Goal: Information Seeking & Learning: Learn about a topic

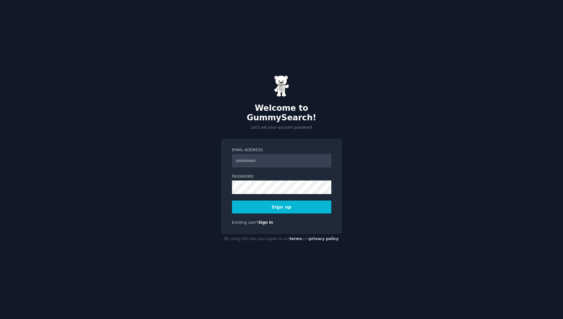
click at [308, 155] on input "Email Address" at bounding box center [281, 161] width 99 height 14
type input "**********"
click at [286, 189] on form "**********" at bounding box center [281, 180] width 99 height 66
click at [282, 200] on button "Sign up" at bounding box center [281, 206] width 99 height 13
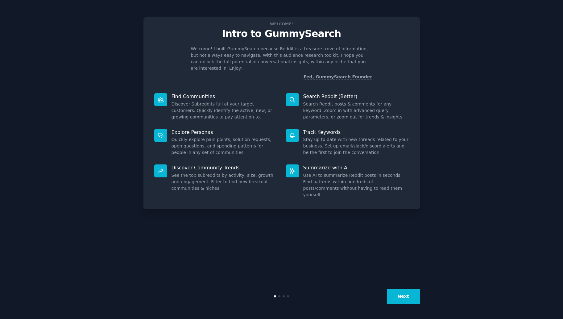
click at [406, 293] on button "Next" at bounding box center [403, 296] width 33 height 15
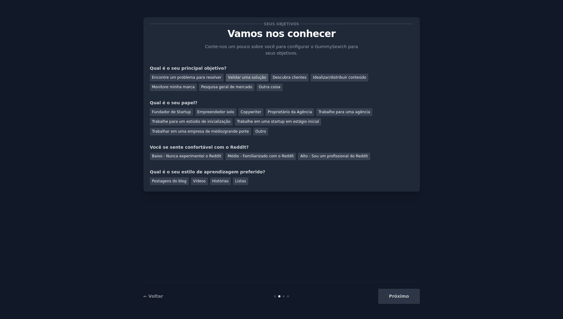
click at [240, 76] on div "Validar uma solução" at bounding box center [247, 78] width 43 height 8
click at [271, 78] on div "Descubra clientes" at bounding box center [290, 78] width 38 height 8
click at [226, 77] on div "Validar uma solução" at bounding box center [247, 78] width 43 height 8
click at [204, 76] on div "Encontre um problema para resolver" at bounding box center [187, 78] width 74 height 8
click at [205, 114] on div "Empreendedor solo" at bounding box center [215, 112] width 41 height 8
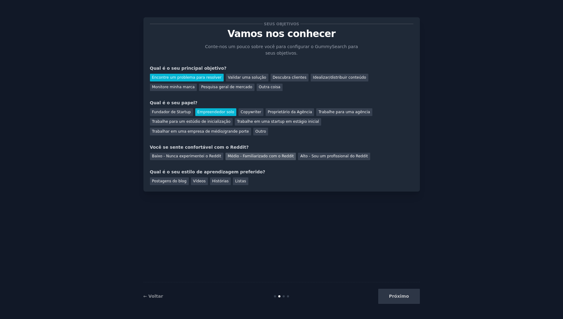
click at [229, 153] on div "Médio - Familiarizado com o Reddit" at bounding box center [260, 157] width 70 height 8
click at [201, 177] on div "Vídeos" at bounding box center [199, 181] width 17 height 8
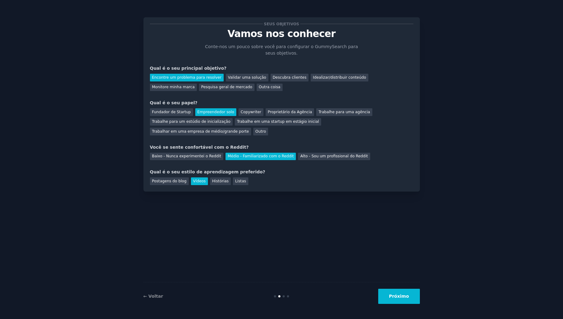
click at [385, 292] on button "Próximo" at bounding box center [399, 296] width 42 height 15
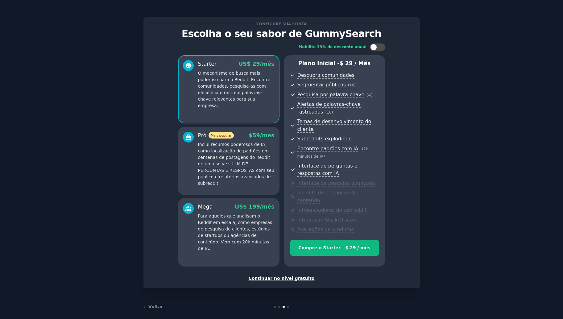
click at [297, 275] on div "Continuar no nível gratuito" at bounding box center [281, 278] width 263 height 6
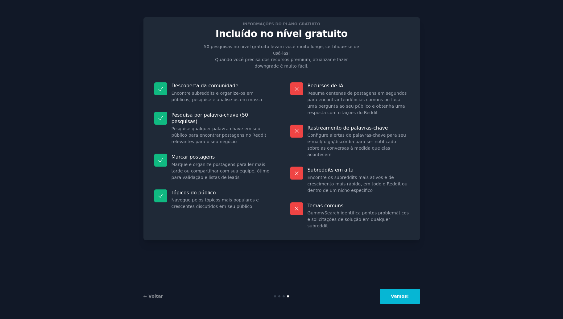
click at [396, 294] on button "Vamos!" at bounding box center [399, 296] width 39 height 15
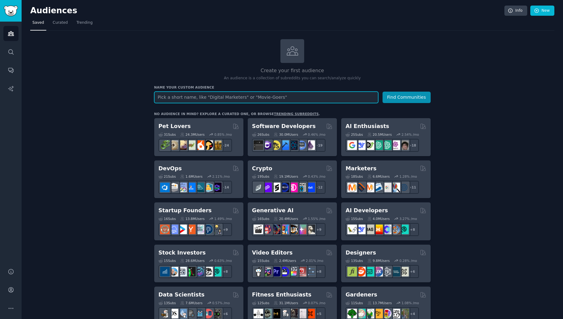
click at [258, 93] on input "text" at bounding box center [266, 97] width 224 height 11
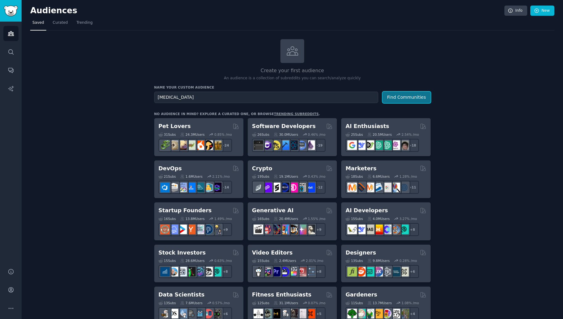
click at [402, 101] on button "Find Communities" at bounding box center [406, 97] width 48 height 11
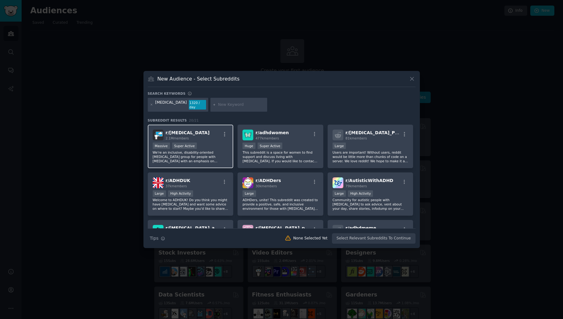
click at [213, 143] on div ">= 95th percentile for submissions / day Massive Super Active" at bounding box center [191, 147] width 76 height 8
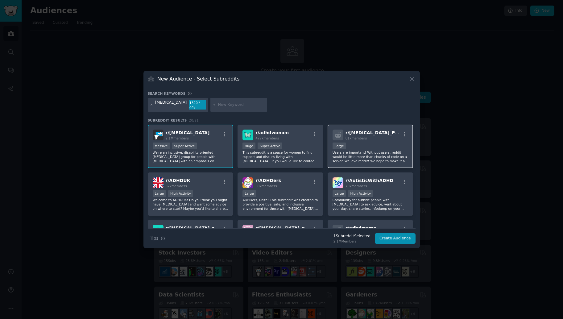
click at [361, 156] on p "Users are important! Without users, reddit would be little more than chunks of …" at bounding box center [371, 156] width 76 height 13
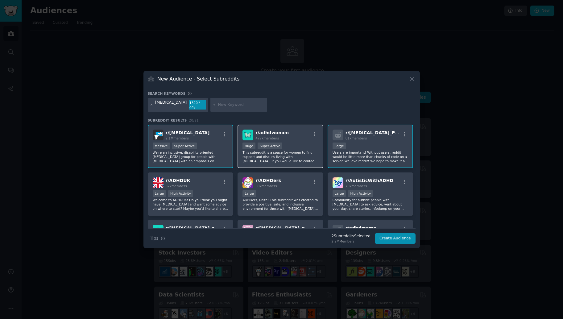
scroll to position [62, 0]
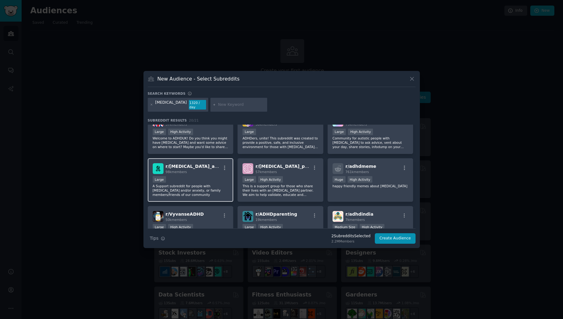
click at [221, 176] on div "Large" at bounding box center [191, 180] width 76 height 8
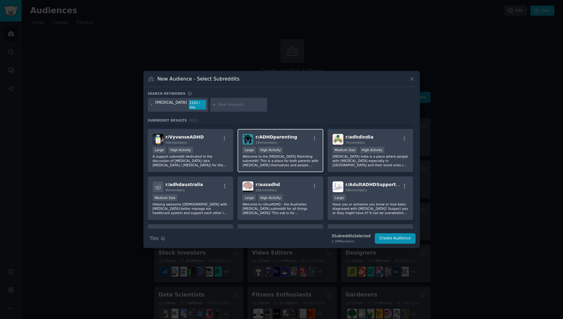
scroll to position [185, 0]
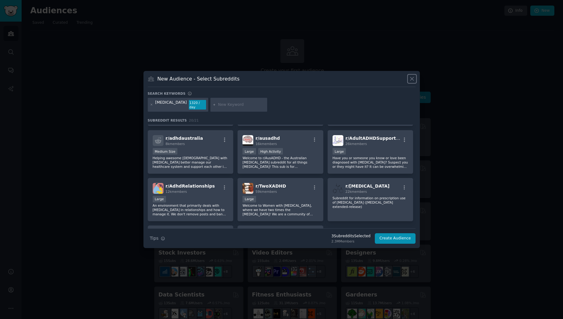
click at [410, 80] on icon at bounding box center [411, 78] width 3 height 3
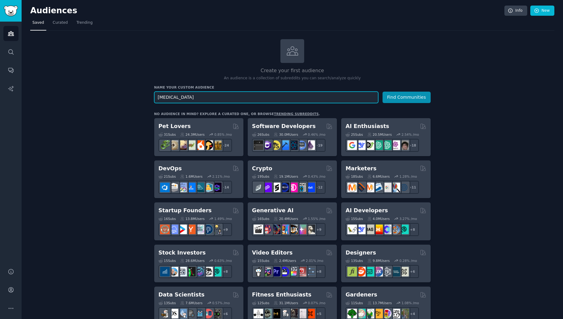
click at [277, 102] on input "adhd" at bounding box center [266, 97] width 224 height 11
type input "tdah"
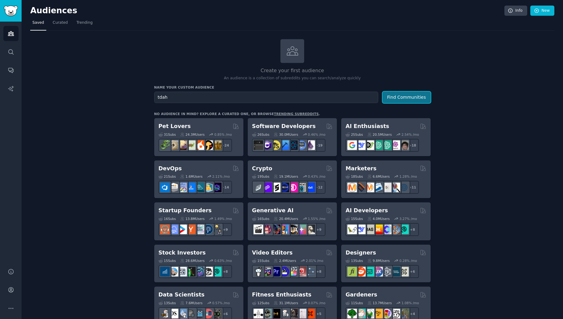
click at [394, 96] on button "Find Communities" at bounding box center [406, 97] width 48 height 11
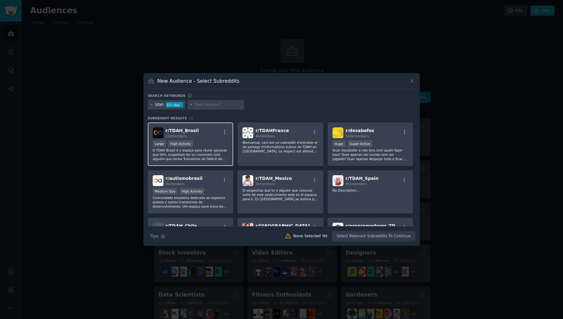
click at [224, 152] on p "O TDAH Brasil é o espaço para reunir pessoas que têm, suspeitam ter ou convivem…" at bounding box center [191, 154] width 76 height 13
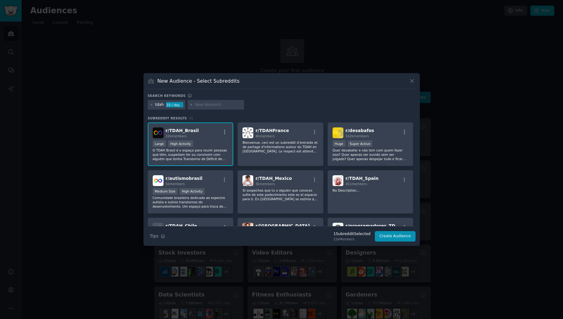
click at [223, 105] on input "text" at bounding box center [218, 105] width 47 height 6
type input "adhd"
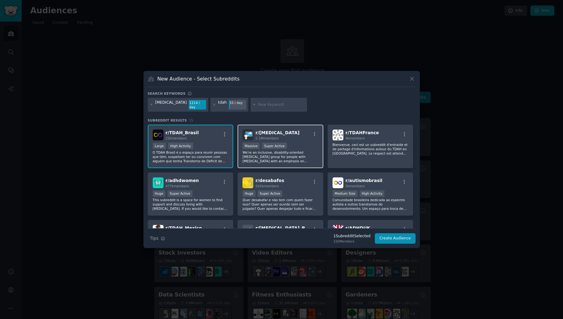
click at [300, 136] on div "r/ ADHD 2.1M members" at bounding box center [280, 135] width 76 height 11
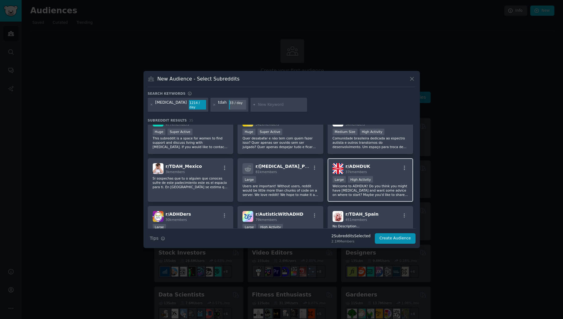
scroll to position [93, 0]
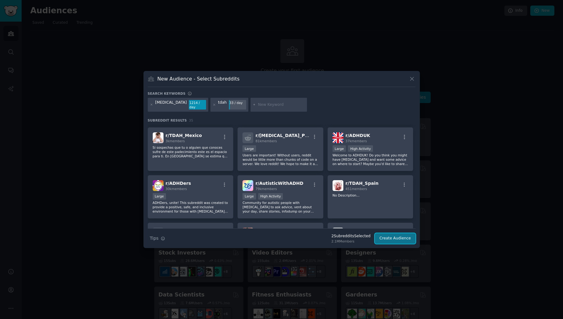
click at [387, 234] on button "Create Audience" at bounding box center [395, 238] width 41 height 10
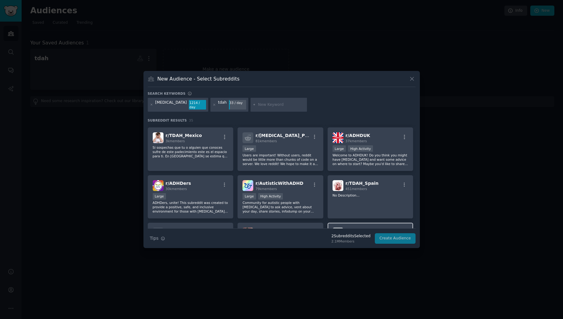
scroll to position [154, 0]
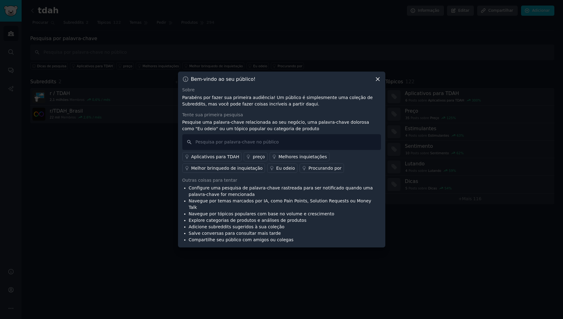
click at [225, 158] on div "Aplicativos para TDAH" at bounding box center [215, 157] width 48 height 6
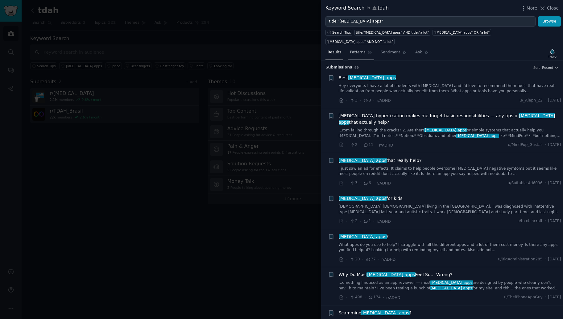
click at [352, 50] on span "Patterns" at bounding box center [357, 53] width 15 height 6
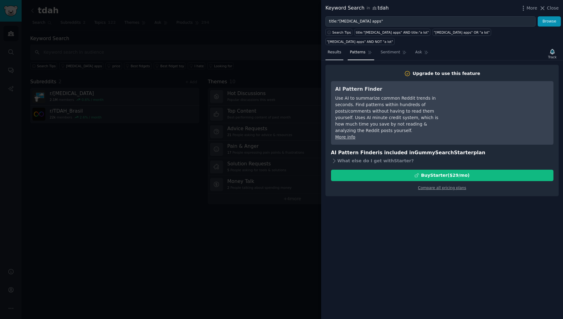
click at [335, 50] on span "Results" at bounding box center [335, 53] width 14 height 6
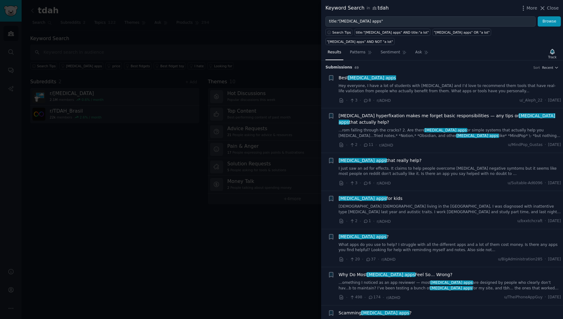
click at [551, 8] on span "Close" at bounding box center [553, 8] width 12 height 6
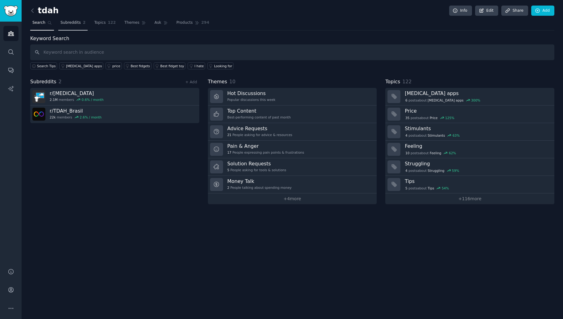
click at [74, 21] on span "Subreddits" at bounding box center [70, 23] width 20 height 6
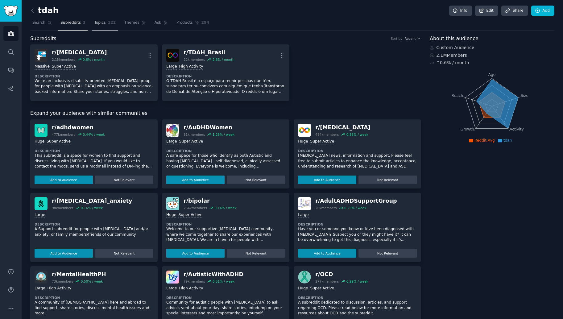
click at [95, 27] on link "Topics 122" at bounding box center [105, 24] width 26 height 13
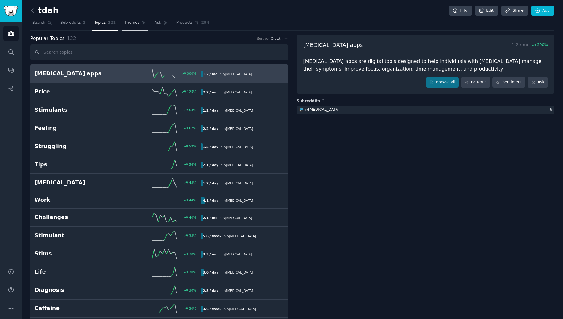
click at [124, 24] on span "Themes" at bounding box center [131, 23] width 15 height 6
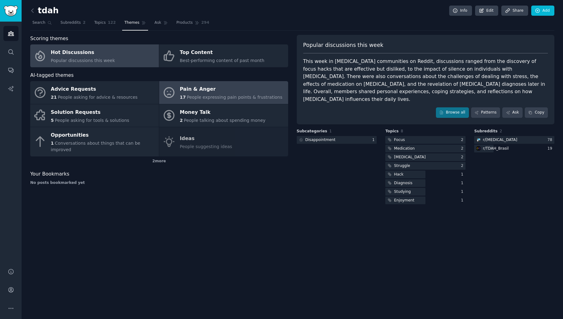
click at [209, 98] on span "People expressing pain points & frustrations" at bounding box center [235, 97] width 96 height 5
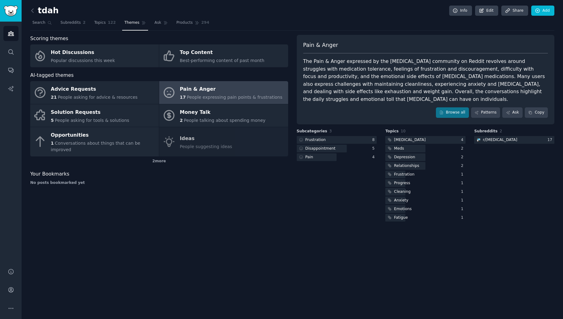
click at [51, 8] on font "tdah" at bounding box center [48, 11] width 21 height 10
click at [43, 27] on link "Search" at bounding box center [42, 24] width 24 height 13
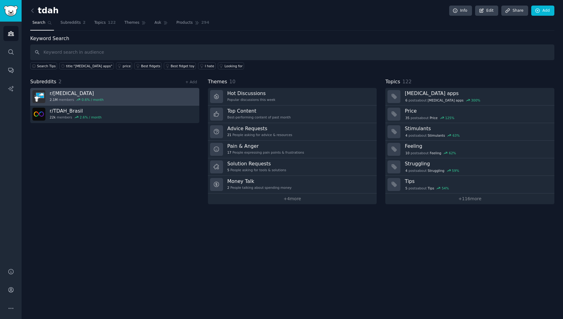
click at [117, 97] on link "r/ ADHD 2.1M members 0.6 % / month" at bounding box center [114, 97] width 169 height 18
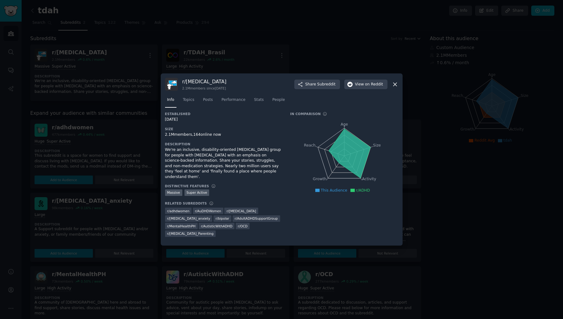
click at [397, 86] on icon at bounding box center [395, 84] width 6 height 6
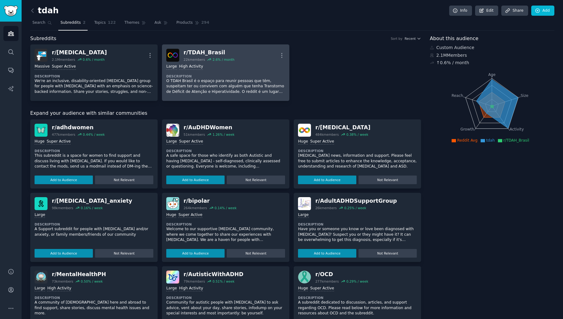
click at [239, 78] on dt "Description" at bounding box center [225, 76] width 119 height 4
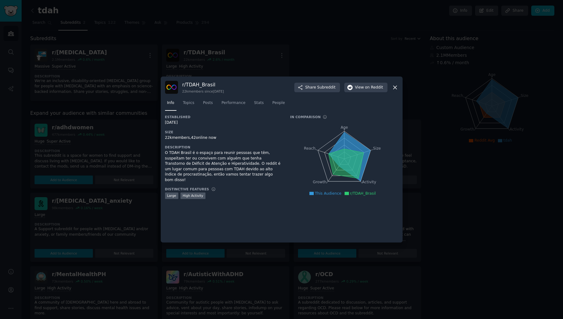
click at [353, 64] on div at bounding box center [281, 159] width 563 height 319
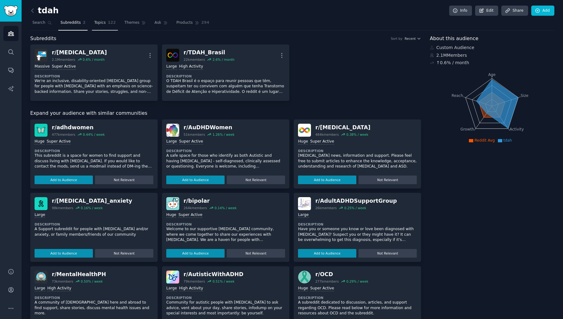
click at [104, 30] on link "Topics 122" at bounding box center [105, 24] width 26 height 13
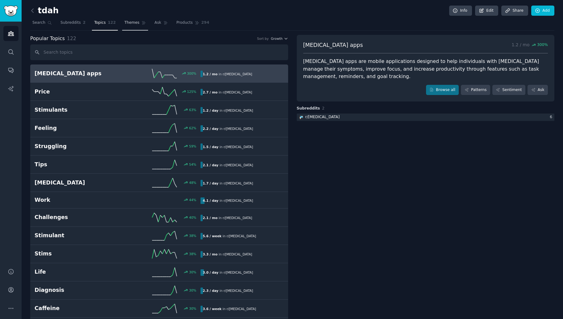
click at [124, 21] on span "Themes" at bounding box center [131, 23] width 15 height 6
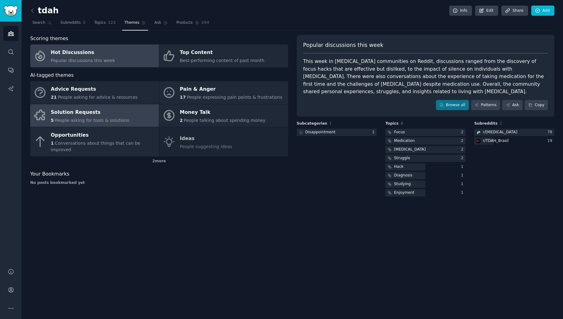
click at [116, 118] on span "People asking for tools & solutions" at bounding box center [92, 120] width 74 height 5
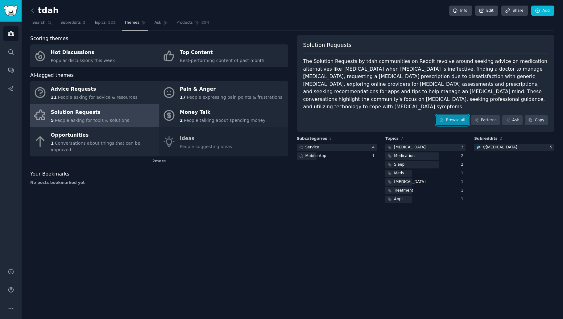
click at [464, 115] on link "Browse all" at bounding box center [452, 120] width 33 height 10
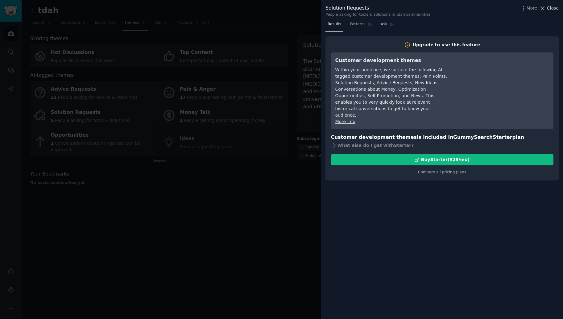
click at [550, 7] on span "Close" at bounding box center [553, 8] width 12 height 6
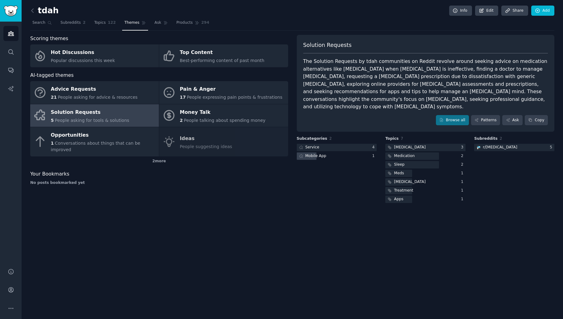
click at [356, 152] on div "Mobile App" at bounding box center [337, 156] width 80 height 8
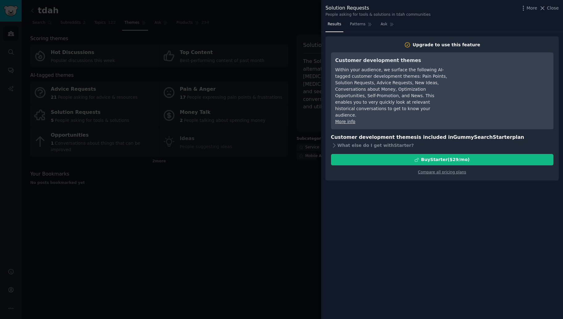
drag, startPoint x: 551, startPoint y: 7, endPoint x: 548, endPoint y: 10, distance: 3.9
click at [551, 7] on span "Close" at bounding box center [553, 8] width 12 height 6
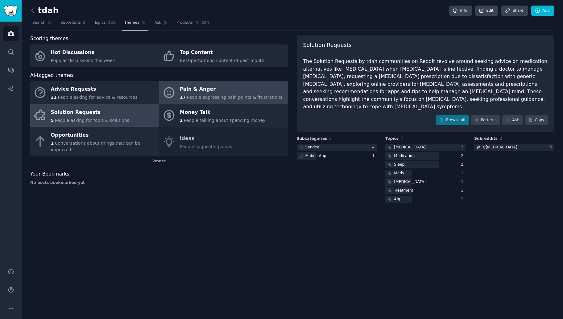
click at [214, 87] on div "Pain & Anger" at bounding box center [231, 90] width 103 height 10
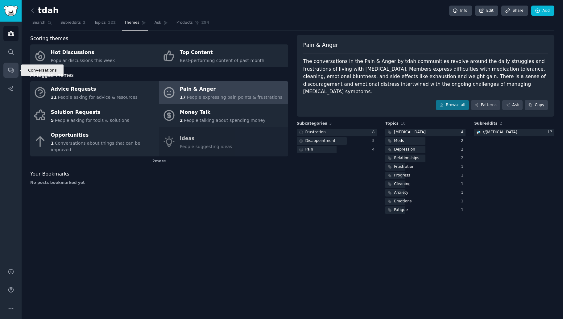
click at [8, 69] on icon "Sidebar" at bounding box center [11, 70] width 6 height 6
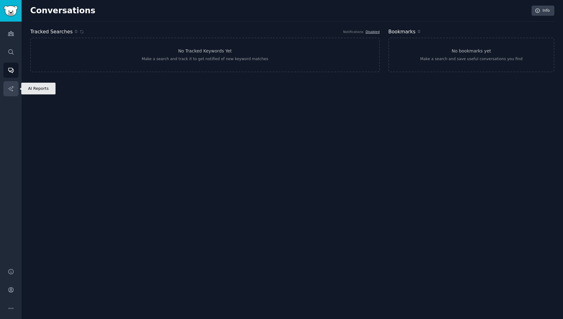
click at [6, 88] on link "AI Reports" at bounding box center [10, 88] width 15 height 15
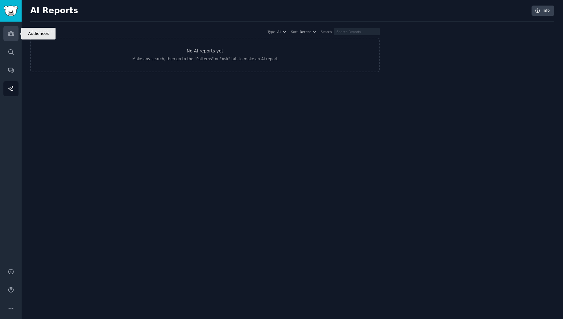
click at [14, 36] on link "Audiences" at bounding box center [10, 33] width 15 height 15
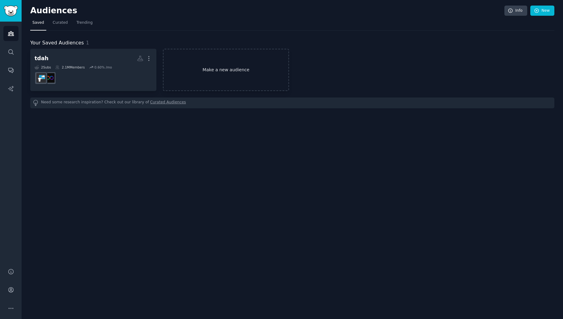
click at [198, 68] on link "Make a new audience" at bounding box center [226, 70] width 126 height 42
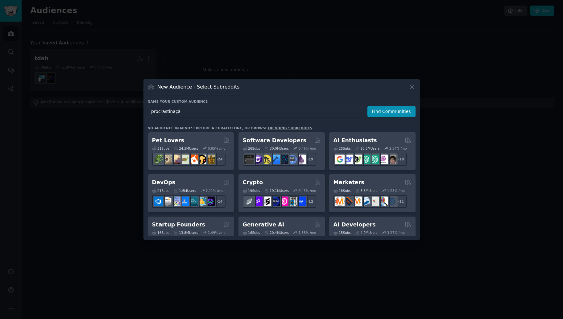
type input "procrastinação"
click button "Find Communities" at bounding box center [391, 111] width 48 height 11
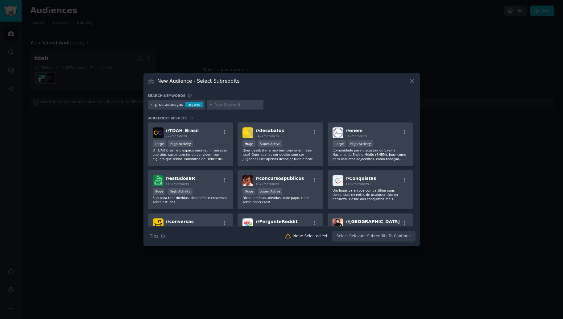
click at [185, 106] on div "1.8 / day" at bounding box center [193, 105] width 17 height 6
click at [152, 104] on icon at bounding box center [151, 104] width 3 height 3
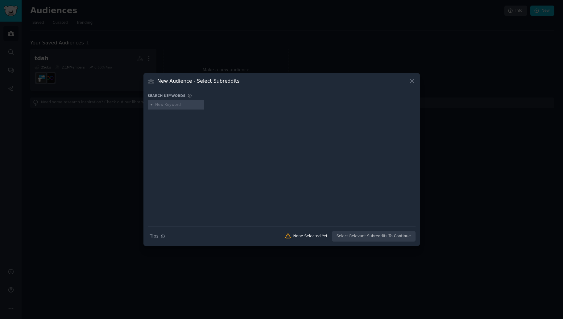
click at [160, 107] on input "text" at bounding box center [178, 105] width 47 height 6
type input "prcrastination"
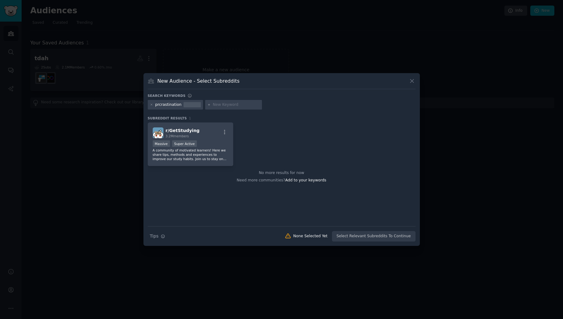
click at [160, 103] on div "prcrastination" at bounding box center [168, 105] width 26 height 6
click at [159, 105] on div "prcrastination" at bounding box center [168, 105] width 26 height 6
click at [163, 105] on div "prcrastination" at bounding box center [168, 105] width 26 height 6
click at [152, 104] on icon at bounding box center [151, 104] width 3 height 3
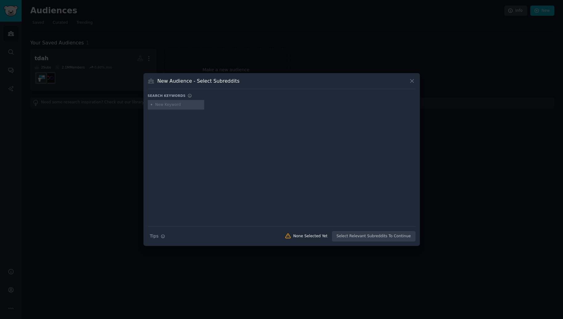
click at [156, 105] on input "text" at bounding box center [178, 105] width 47 height 6
type input "procrastination"
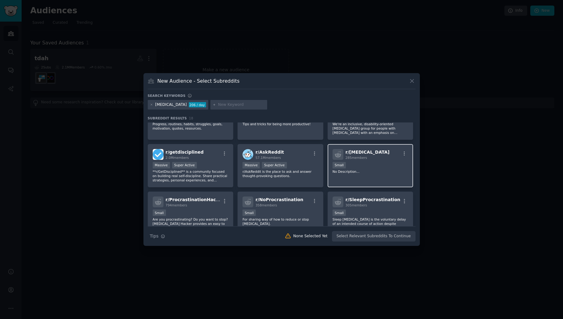
scroll to position [62, 0]
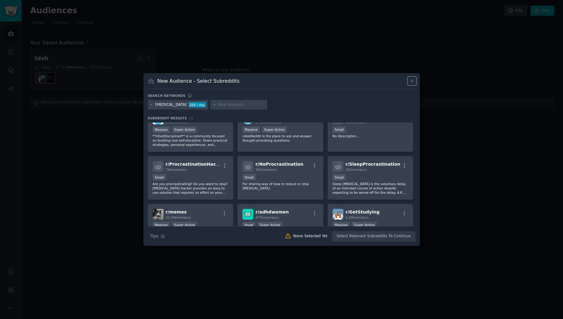
click at [410, 80] on icon at bounding box center [412, 81] width 6 height 6
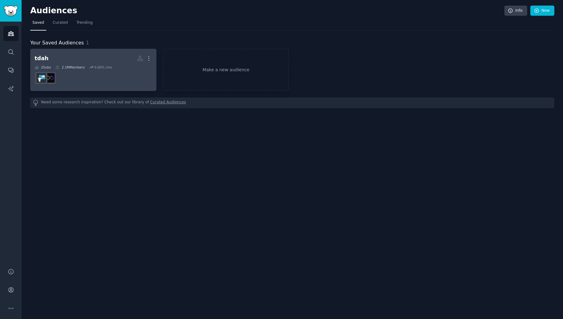
click at [131, 75] on dd at bounding box center [94, 77] width 118 height 17
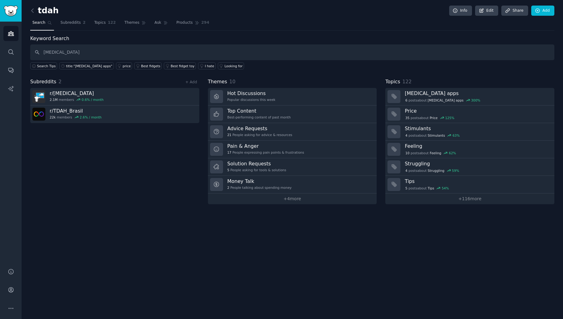
type input "procrastination"
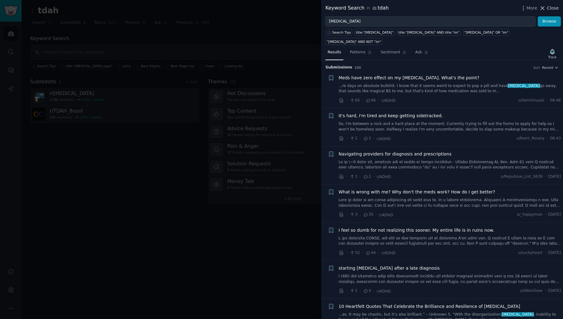
click at [554, 10] on span "Close" at bounding box center [553, 8] width 12 height 6
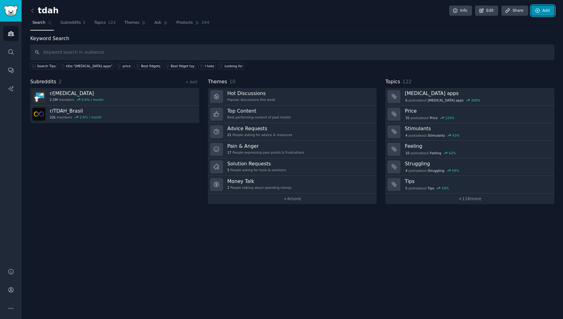
click at [544, 12] on link "Add" at bounding box center [542, 11] width 23 height 10
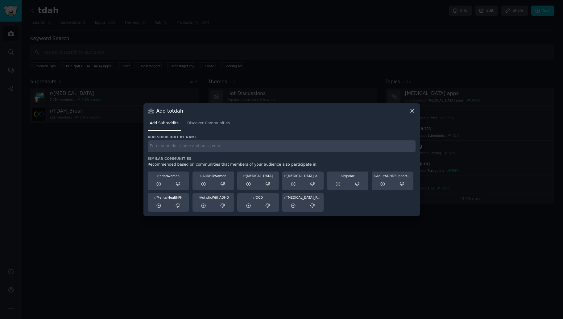
click at [236, 149] on input "text" at bounding box center [282, 146] width 268 height 12
type input "procrastination"
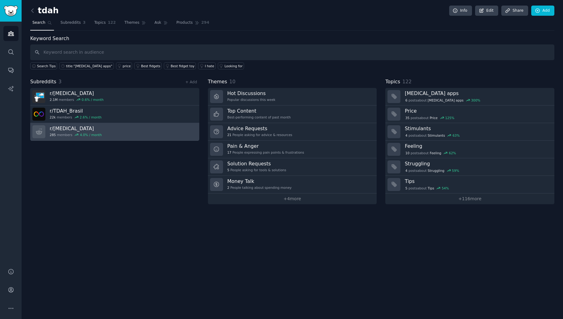
click at [181, 134] on link "r/ procrastination 285 members 4.0 % / month" at bounding box center [114, 132] width 169 height 18
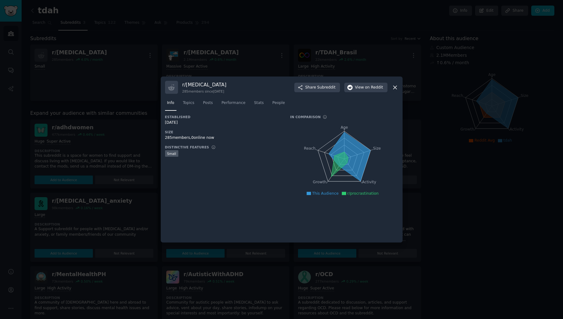
click at [395, 88] on icon at bounding box center [394, 87] width 3 height 3
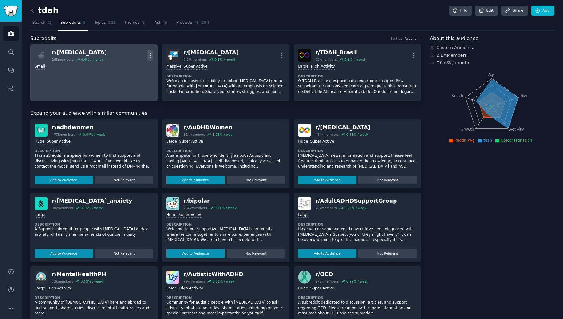
click at [151, 52] on icon "button" at bounding box center [150, 55] width 6 height 6
click at [129, 80] on p "Delete" at bounding box center [126, 79] width 14 height 6
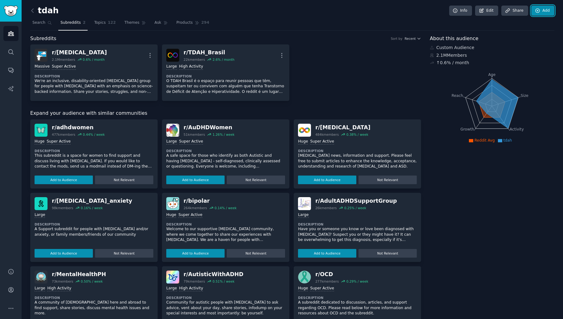
click at [544, 13] on link "Add" at bounding box center [542, 11] width 23 height 10
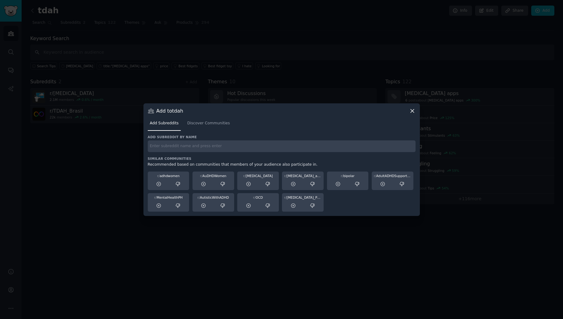
click at [221, 143] on input "text" at bounding box center [282, 146] width 268 height 12
click at [207, 127] on link "Discover Communities" at bounding box center [208, 124] width 47 height 13
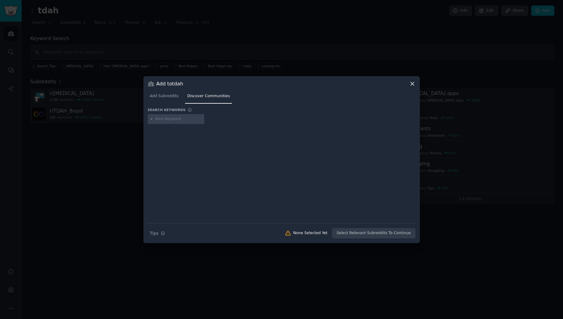
click at [192, 118] on input "text" at bounding box center [178, 119] width 47 height 6
type input "procrastination"
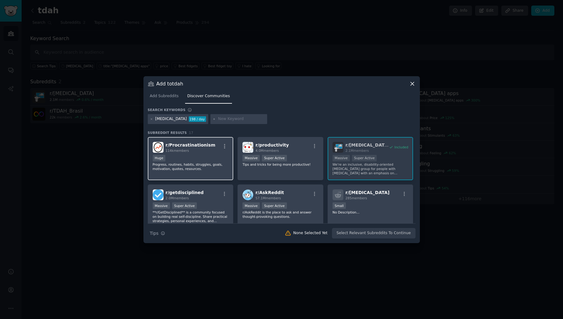
click at [207, 156] on div "Huge" at bounding box center [191, 159] width 76 height 8
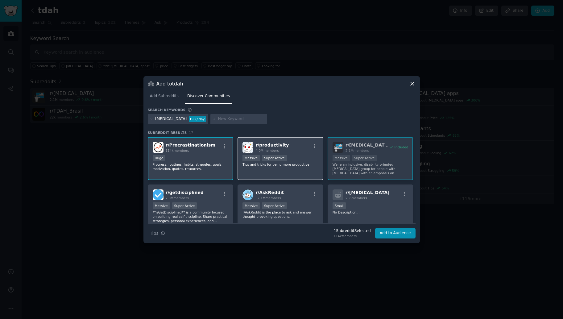
click at [298, 157] on div "Massive Super Active" at bounding box center [280, 159] width 76 height 8
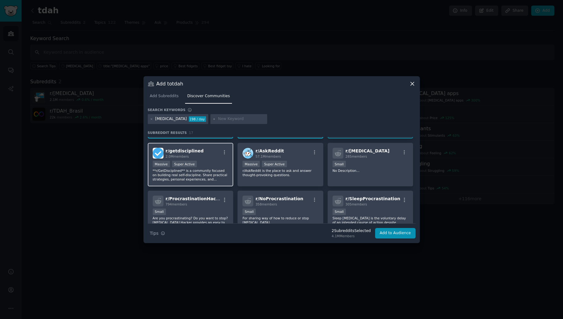
scroll to position [31, 0]
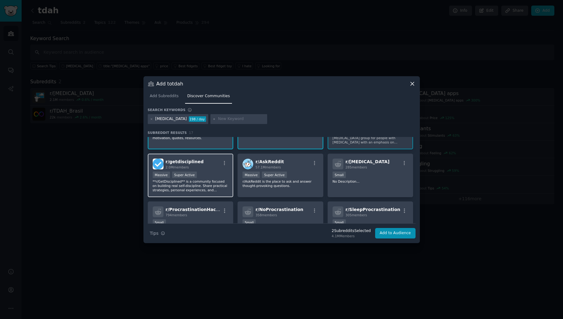
click at [219, 174] on div "Massive Super Active" at bounding box center [191, 175] width 76 height 8
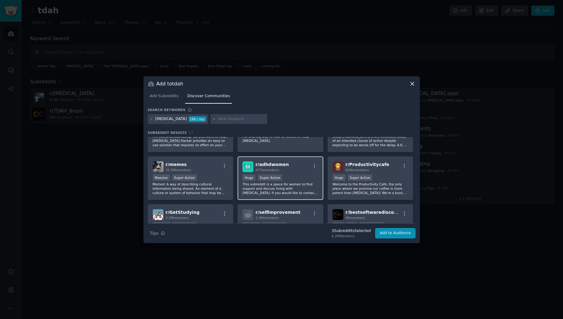
scroll to position [154, 0]
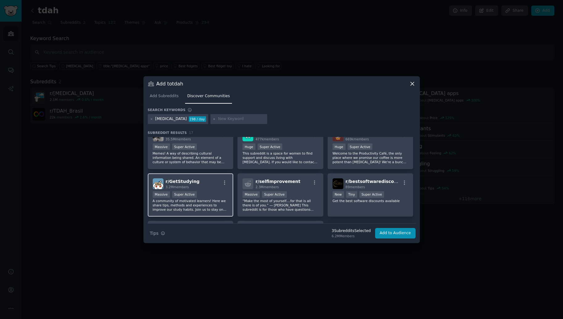
click at [215, 196] on div "Massive Super Active" at bounding box center [191, 195] width 76 height 8
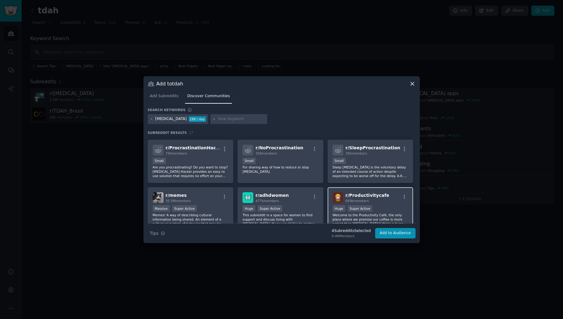
scroll to position [123, 0]
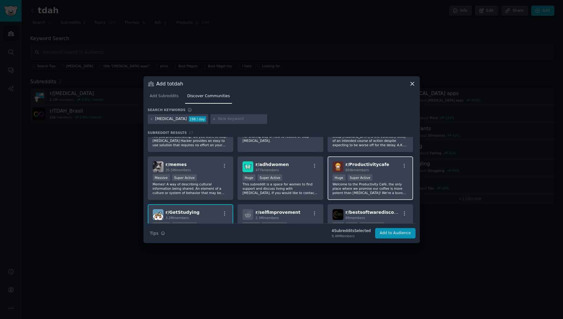
click at [390, 171] on div "r/ Productivitycafe 669k members" at bounding box center [371, 166] width 76 height 11
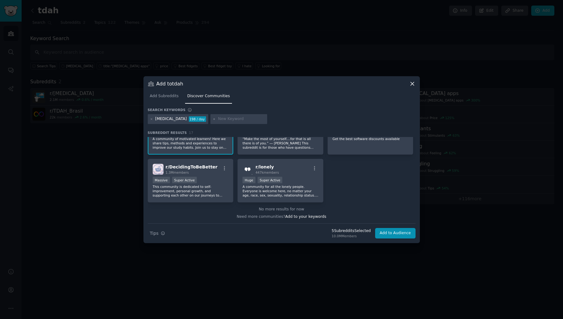
scroll to position [217, 0]
click at [202, 192] on p "This community is dedicated to self-improvement, personal growth, and supportin…" at bounding box center [191, 190] width 76 height 13
click at [405, 231] on button "Add to Audience" at bounding box center [395, 233] width 40 height 10
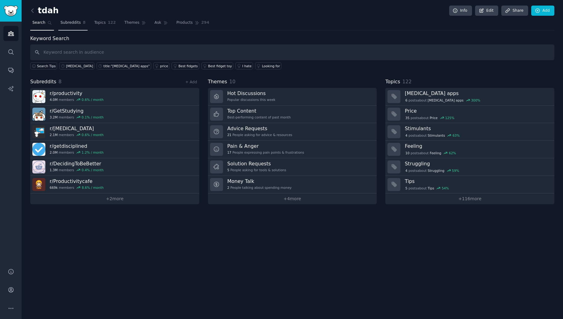
click at [66, 23] on span "Subreddits" at bounding box center [70, 23] width 20 height 6
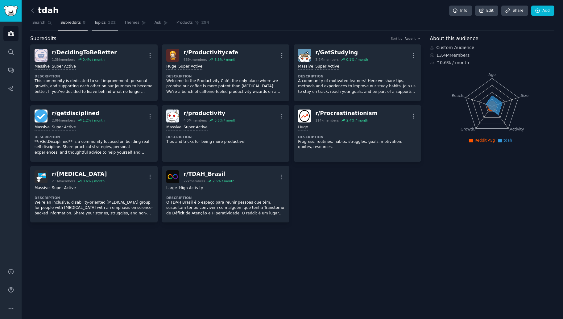
click at [108, 22] on span "122" at bounding box center [112, 23] width 8 height 6
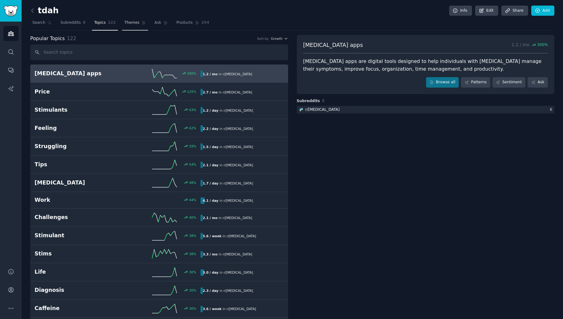
click at [127, 24] on span "Themes" at bounding box center [131, 23] width 15 height 6
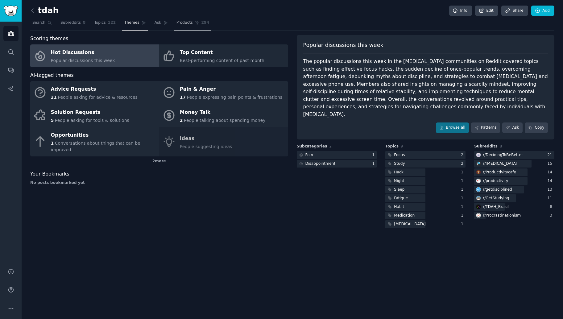
click at [176, 20] on span "Products" at bounding box center [184, 23] width 16 height 6
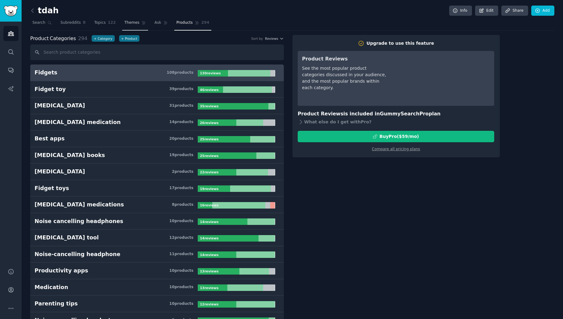
click at [122, 26] on link "Themes" at bounding box center [135, 24] width 26 height 13
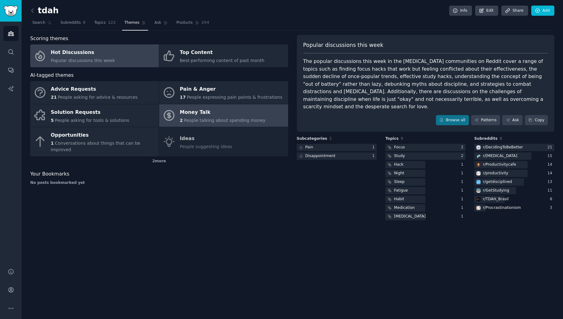
click at [221, 122] on span "People talking about spending money" at bounding box center [225, 120] width 82 height 5
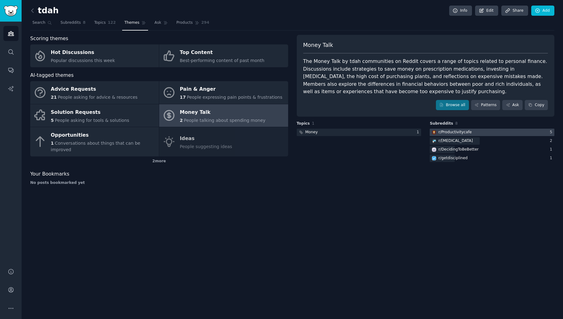
click at [478, 132] on div at bounding box center [492, 133] width 125 height 8
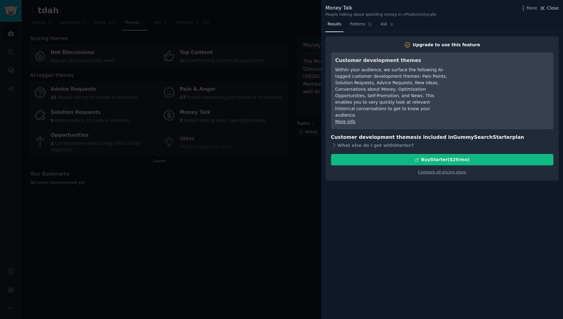
click at [546, 10] on icon at bounding box center [542, 8] width 6 height 6
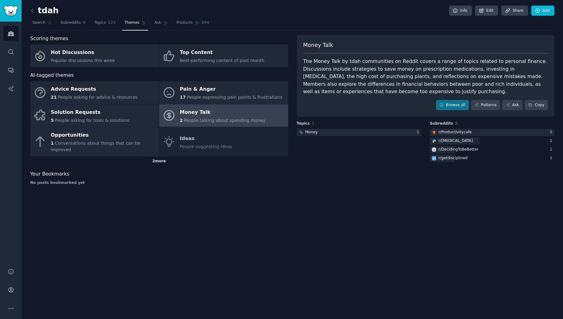
click at [172, 156] on div "2 more" at bounding box center [159, 161] width 258 height 10
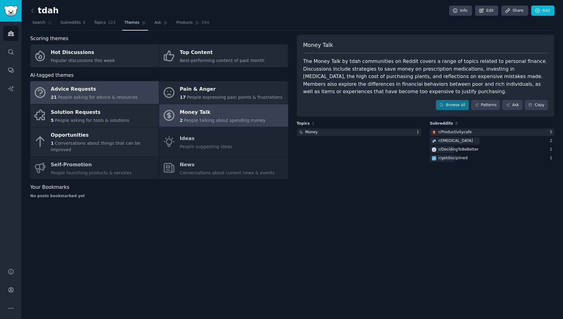
click at [93, 97] on span "People asking for advice & resources" at bounding box center [98, 97] width 80 height 5
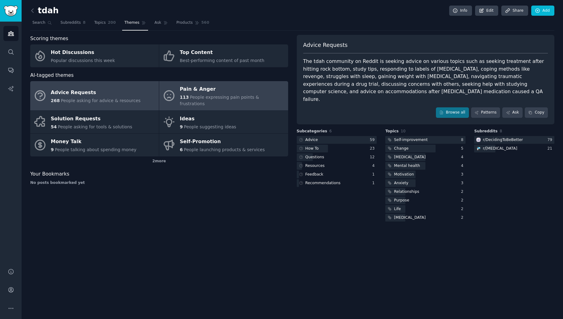
click at [188, 91] on div "Pain & Anger" at bounding box center [232, 90] width 105 height 10
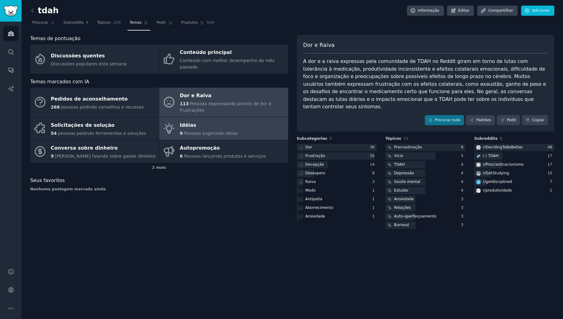
click at [217, 120] on div "Idéias" at bounding box center [209, 125] width 58 height 10
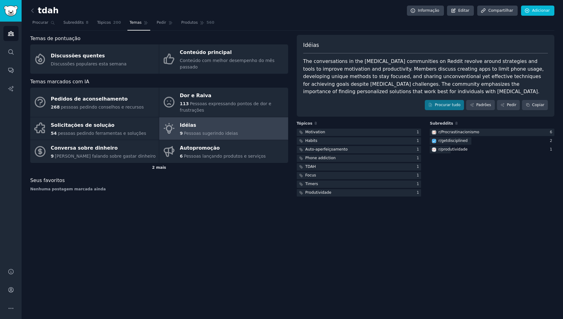
click at [151, 163] on div "2 mais" at bounding box center [159, 168] width 258 height 10
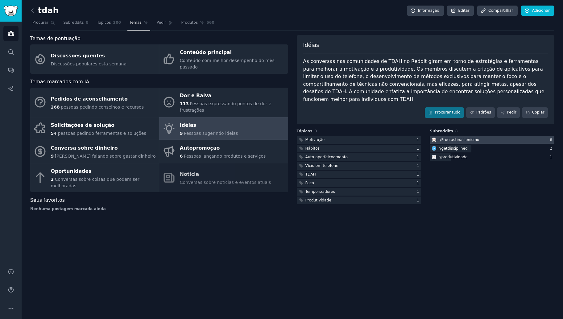
click at [459, 137] on div "r/Procrastinacionismo" at bounding box center [458, 140] width 41 height 6
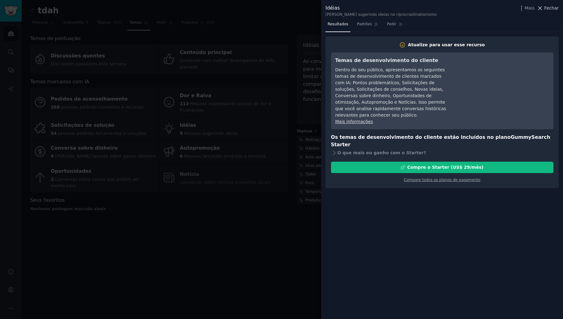
click at [551, 9] on span "Fechar" at bounding box center [551, 8] width 14 height 6
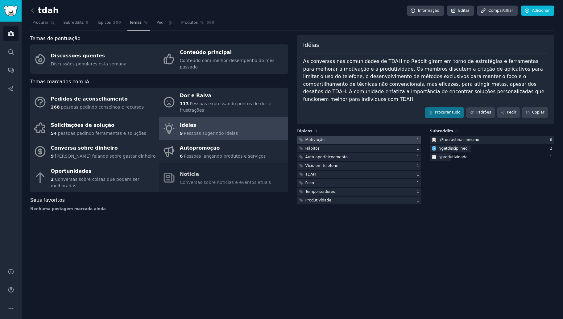
click at [365, 136] on div at bounding box center [359, 140] width 125 height 8
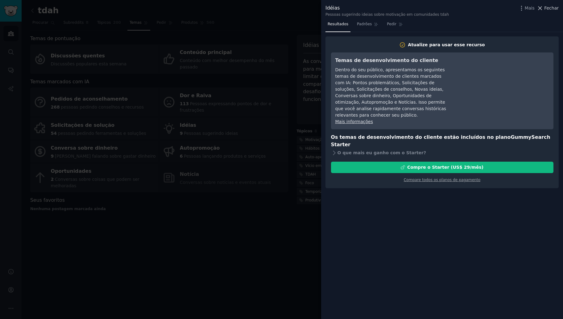
click at [542, 10] on icon at bounding box center [539, 7] width 3 height 3
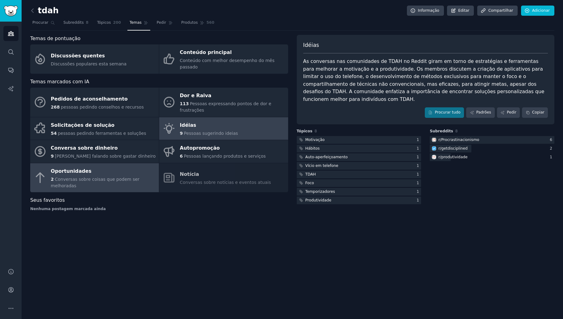
click at [106, 176] on div "2 Conversas sobre coisas que podem ser melhoradas" at bounding box center [103, 182] width 105 height 13
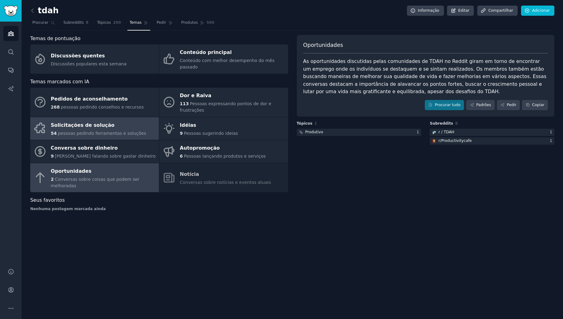
click at [124, 120] on div "Solicitações de solução" at bounding box center [98, 125] width 95 height 10
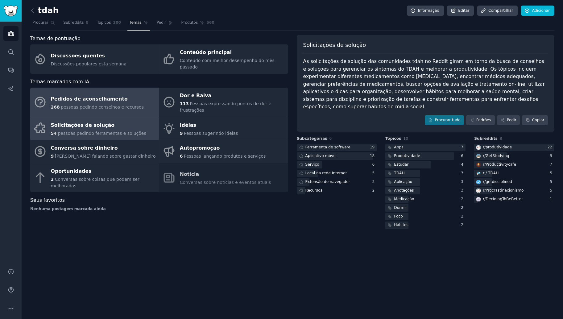
click at [110, 105] on span "pessoas pedindo conselhos e recursos" at bounding box center [102, 107] width 83 height 5
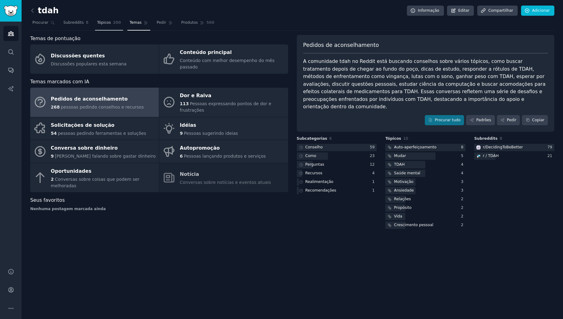
click at [104, 19] on link "Tópicos 200" at bounding box center [109, 24] width 28 height 13
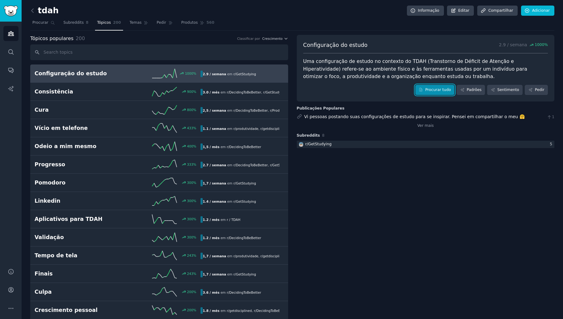
click at [432, 89] on font "Procurar tudo" at bounding box center [438, 90] width 26 height 6
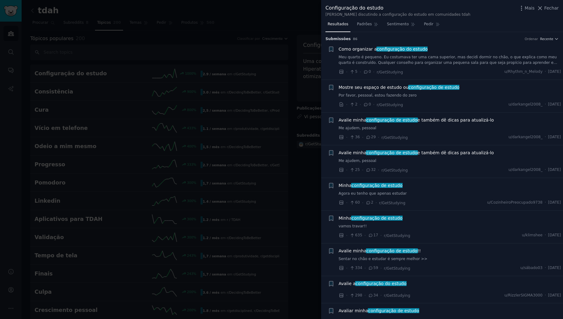
click at [434, 154] on span "Avalie minha configuração de estudo e também dê dicas para atualizá-lo" at bounding box center [416, 153] width 155 height 6
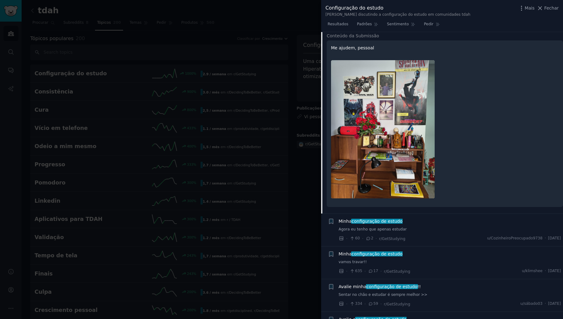
scroll to position [144, 0]
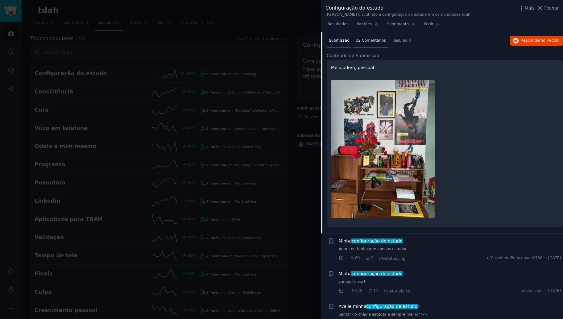
click at [365, 39] on font "32 Comentários" at bounding box center [371, 40] width 30 height 4
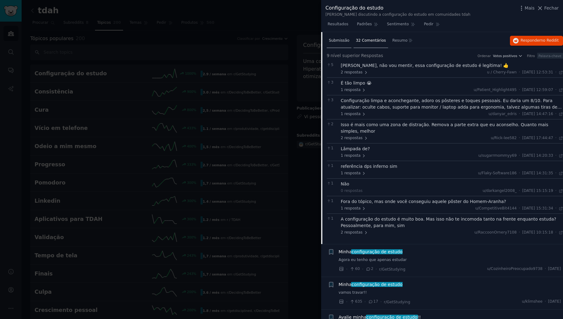
click at [339, 44] on div "Submissão" at bounding box center [339, 41] width 25 height 15
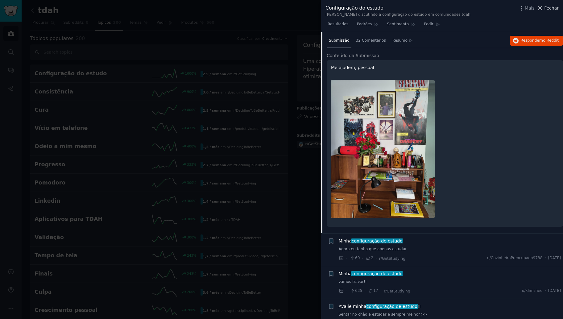
click at [553, 8] on span "Fechar" at bounding box center [551, 8] width 14 height 6
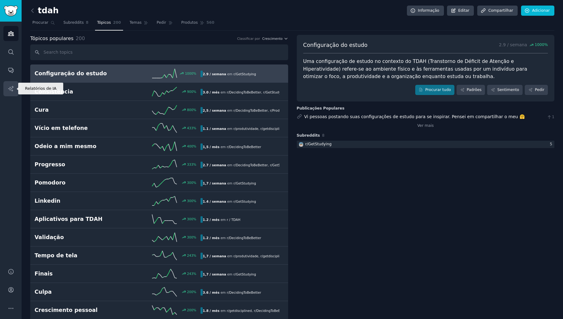
click at [5, 87] on link "Relatórios de IA" at bounding box center [10, 88] width 15 height 15
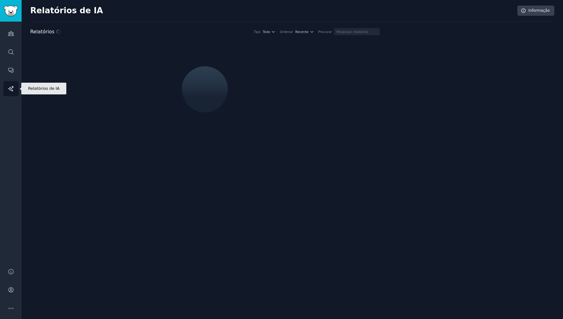
click at [11, 92] on link "Relatórios de IA" at bounding box center [10, 88] width 15 height 15
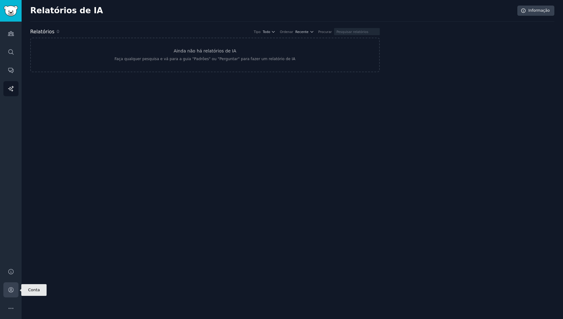
click at [9, 291] on icon "Barra lateral" at bounding box center [10, 289] width 5 height 5
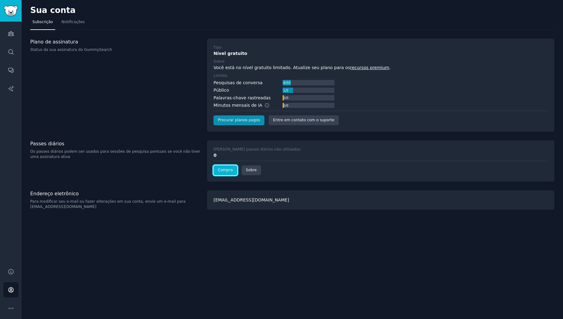
click at [225, 167] on link "Compra" at bounding box center [224, 170] width 23 height 10
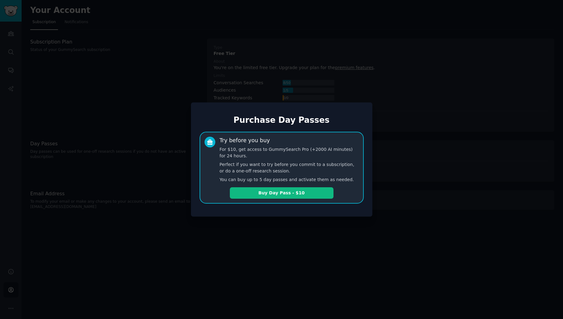
click at [194, 81] on div at bounding box center [281, 159] width 563 height 319
